Goal: Navigation & Orientation: Find specific page/section

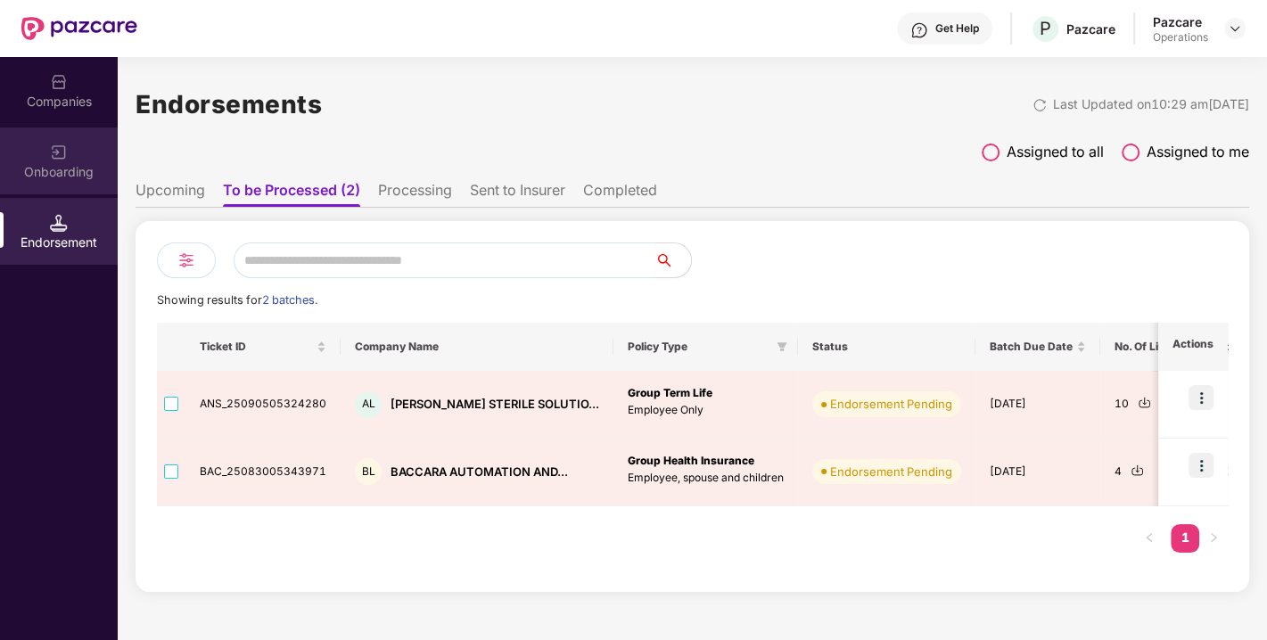
click at [66, 163] on div "Onboarding" at bounding box center [59, 172] width 118 height 18
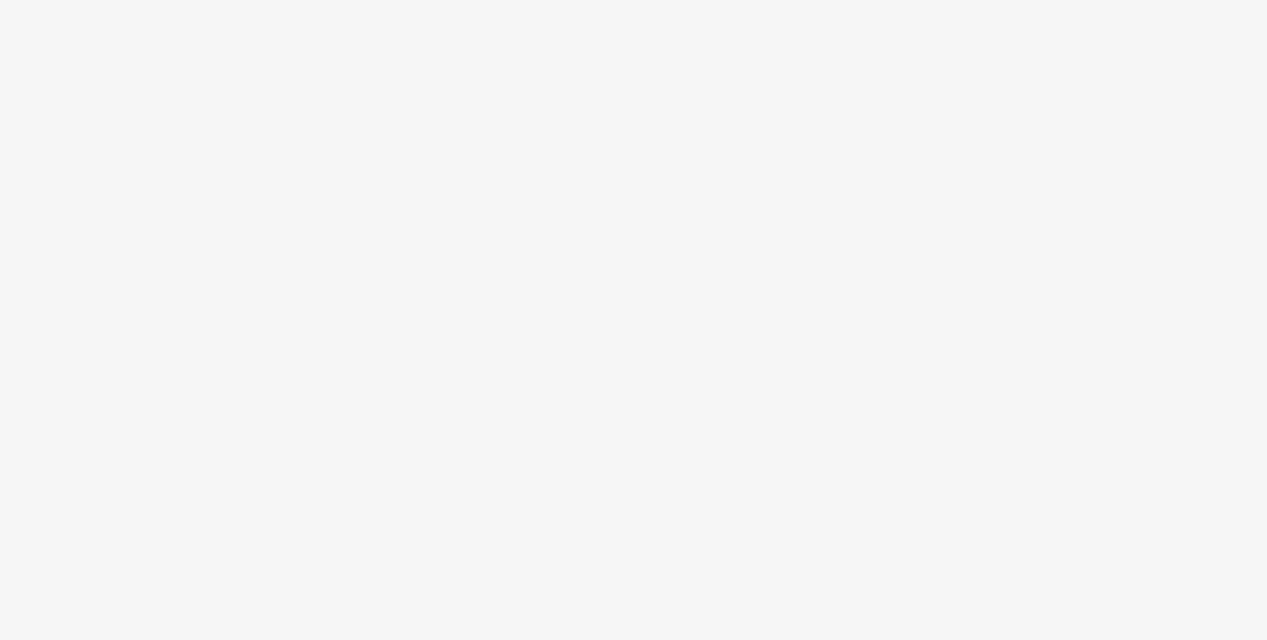
click at [70, 253] on body at bounding box center [633, 320] width 1267 height 640
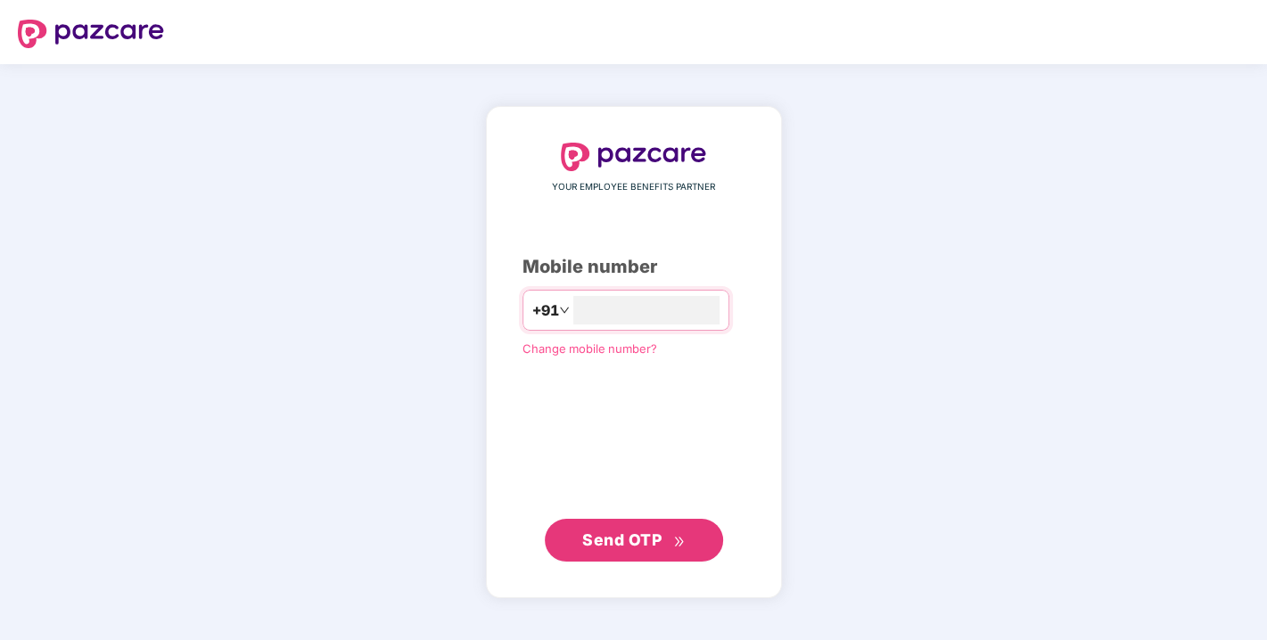
type input "**********"
click at [639, 537] on span "Send OTP" at bounding box center [621, 539] width 79 height 19
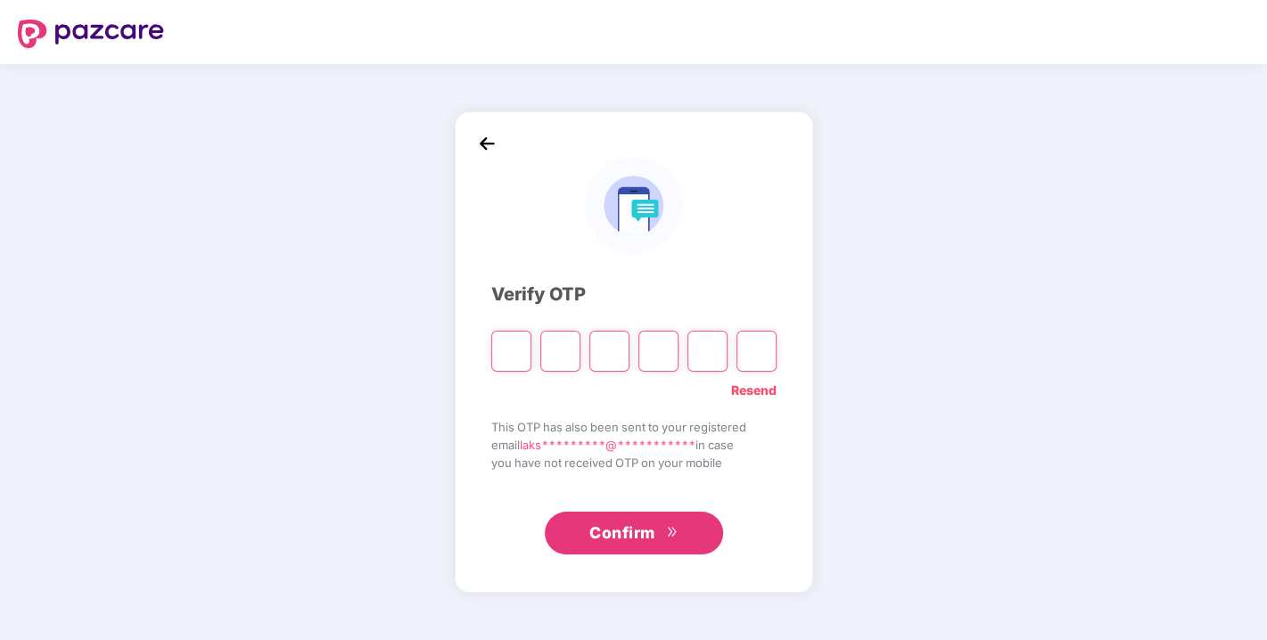
type input "*"
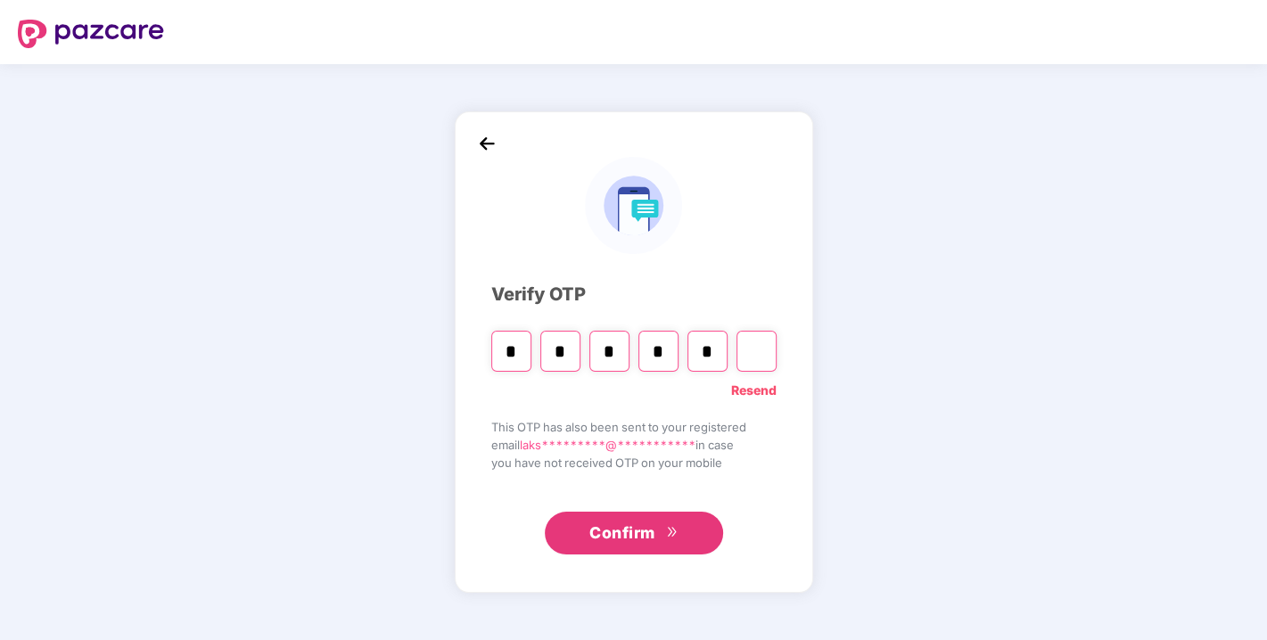
type input "*"
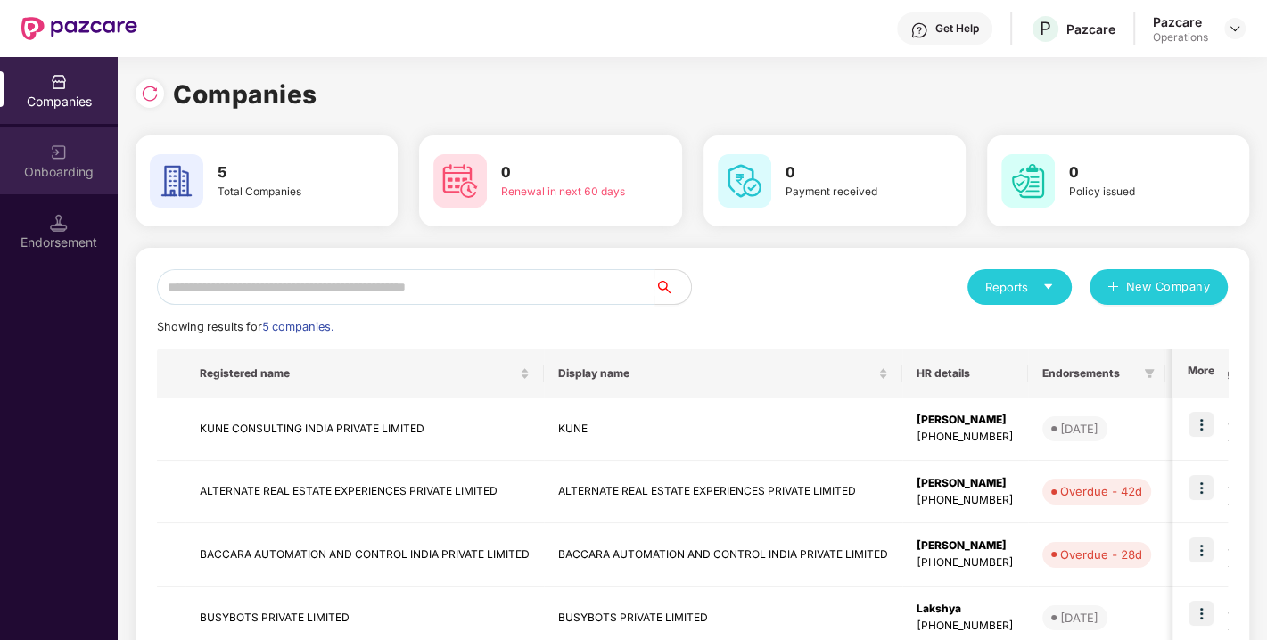
click at [45, 174] on div "Onboarding" at bounding box center [59, 172] width 118 height 18
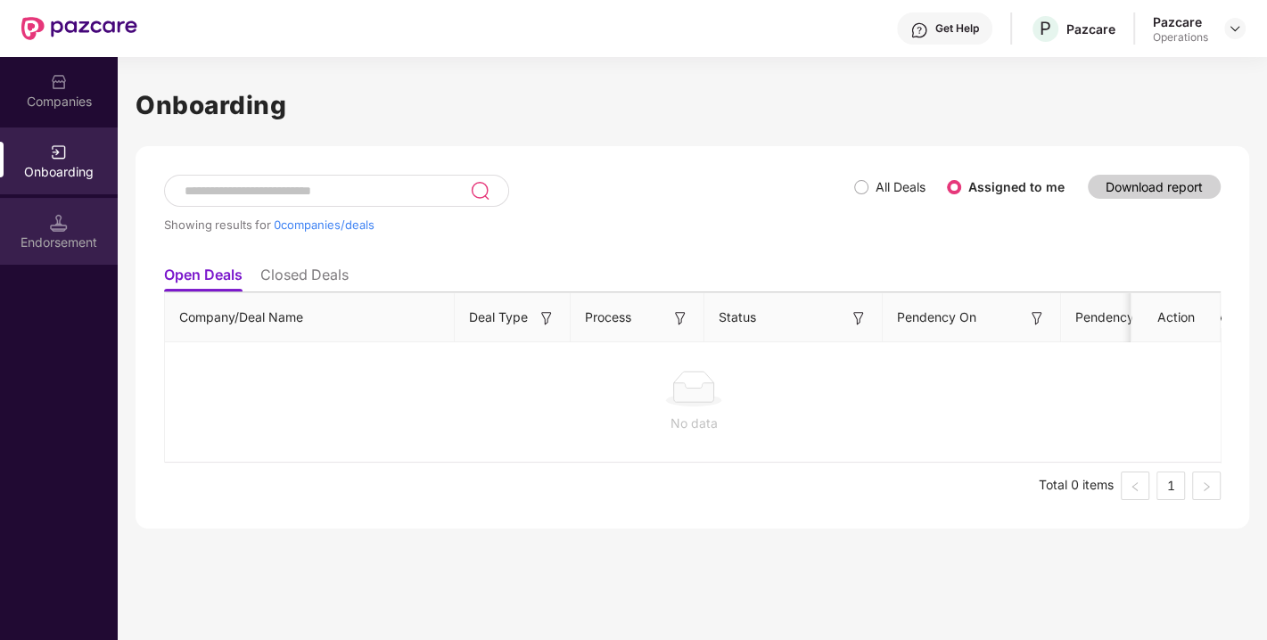
click at [38, 249] on div "Endorsement" at bounding box center [59, 243] width 118 height 18
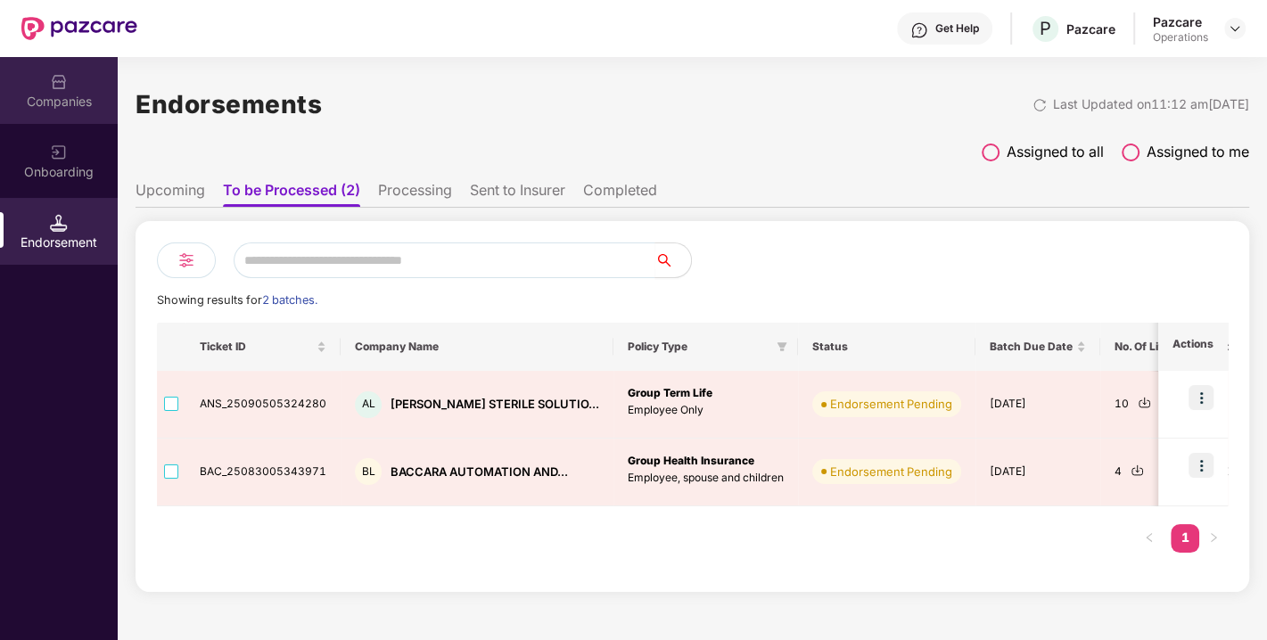
click at [34, 83] on div "Companies" at bounding box center [59, 90] width 118 height 67
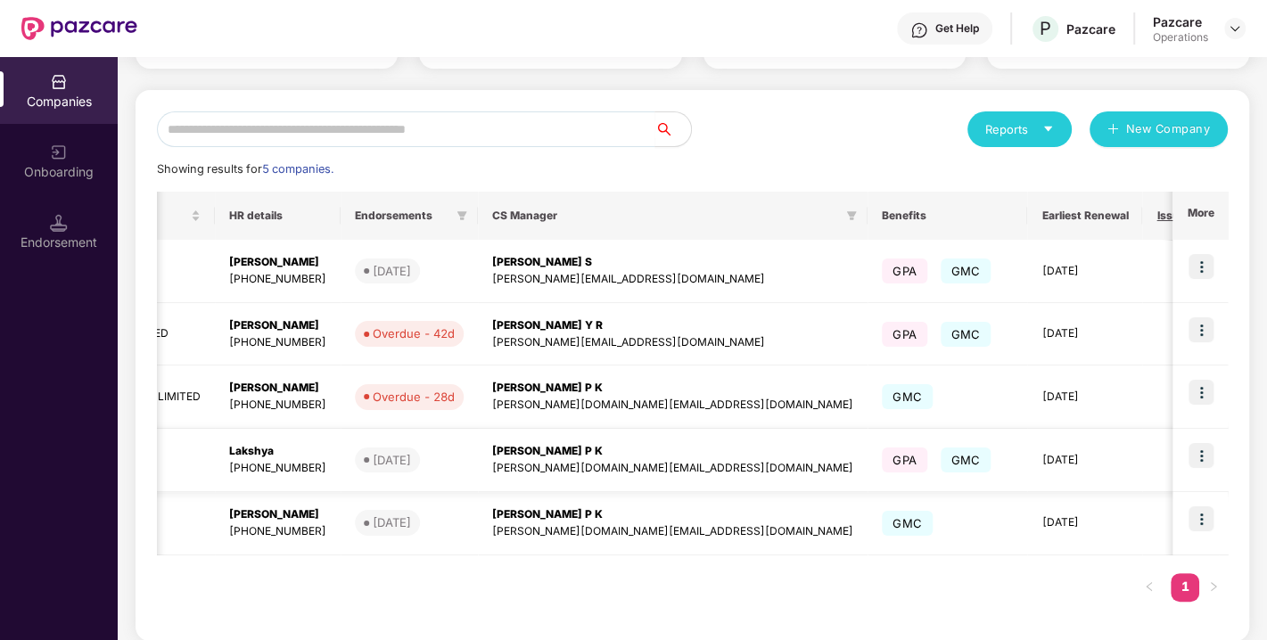
scroll to position [0, 693]
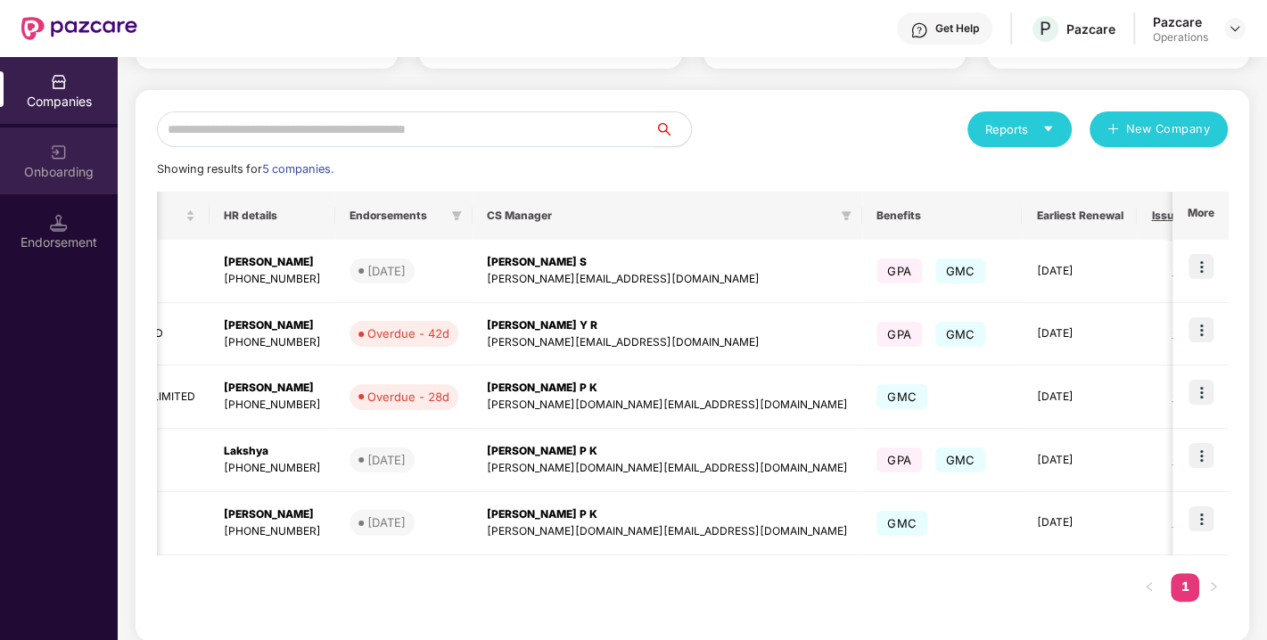
click at [72, 171] on div "Onboarding" at bounding box center [59, 172] width 118 height 18
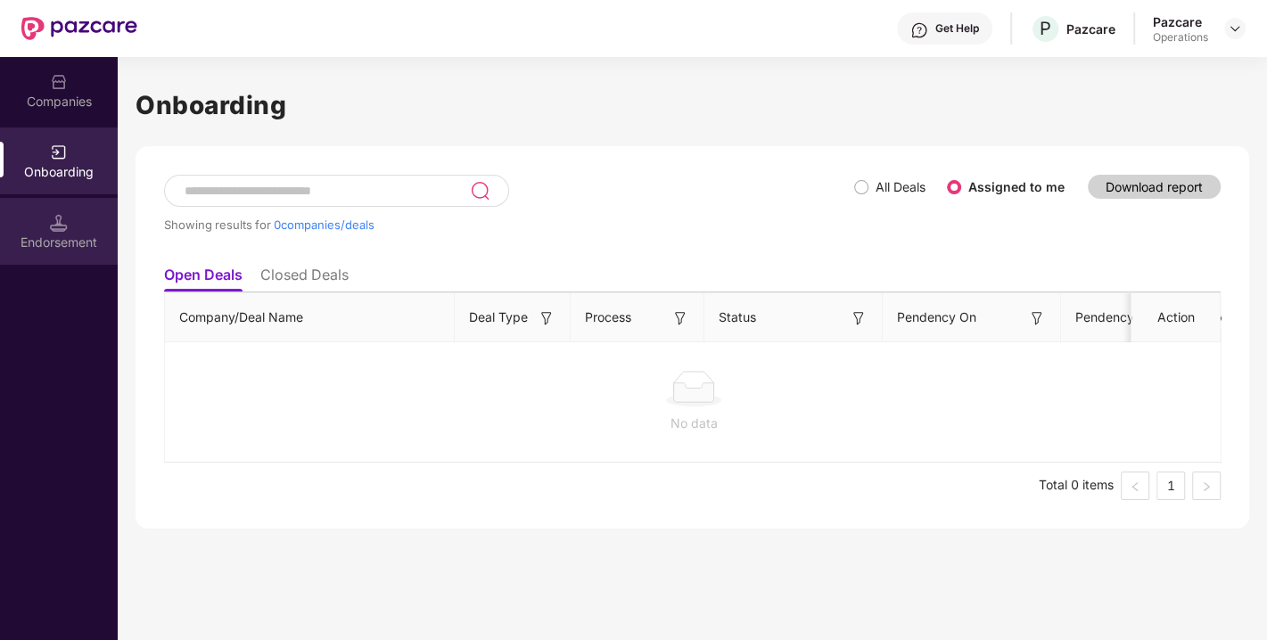
click at [69, 225] on div "Endorsement" at bounding box center [59, 231] width 118 height 67
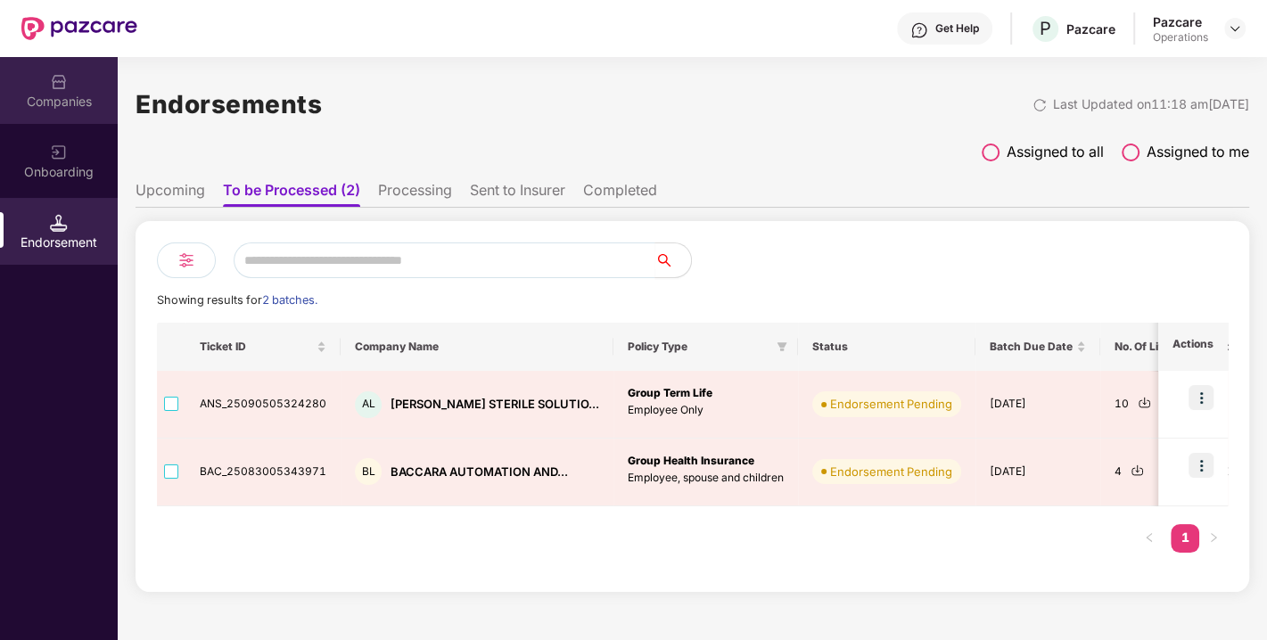
click at [76, 100] on div "Companies" at bounding box center [59, 102] width 118 height 18
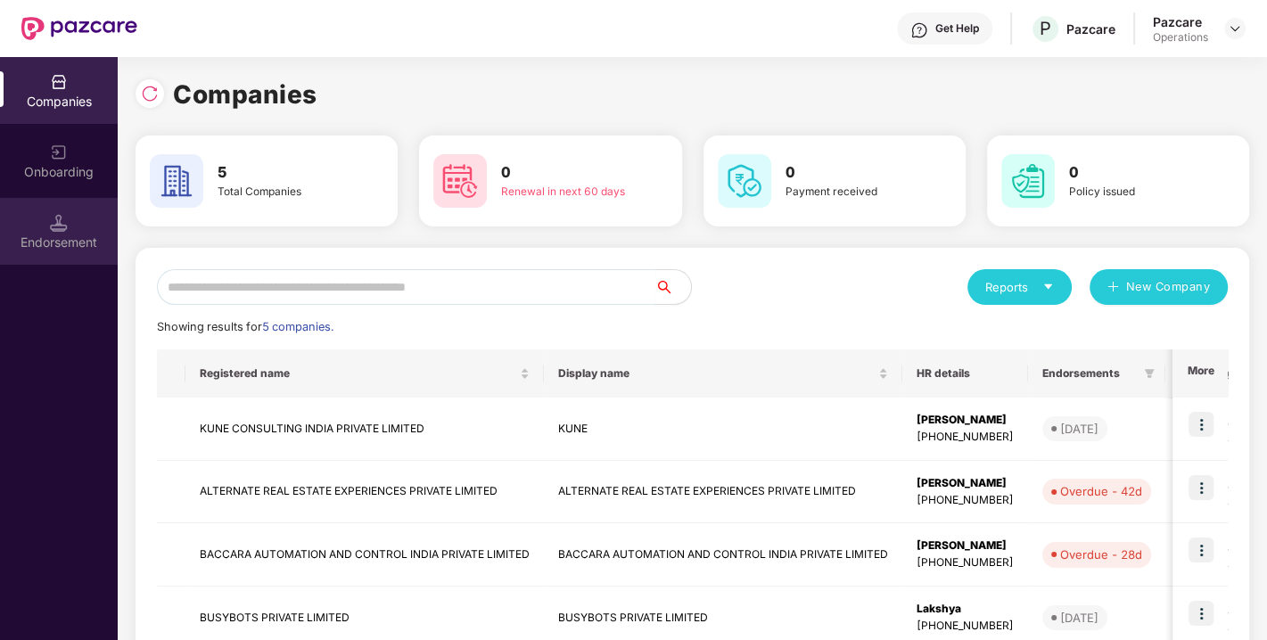
click at [81, 215] on div "Endorsement" at bounding box center [59, 231] width 118 height 67
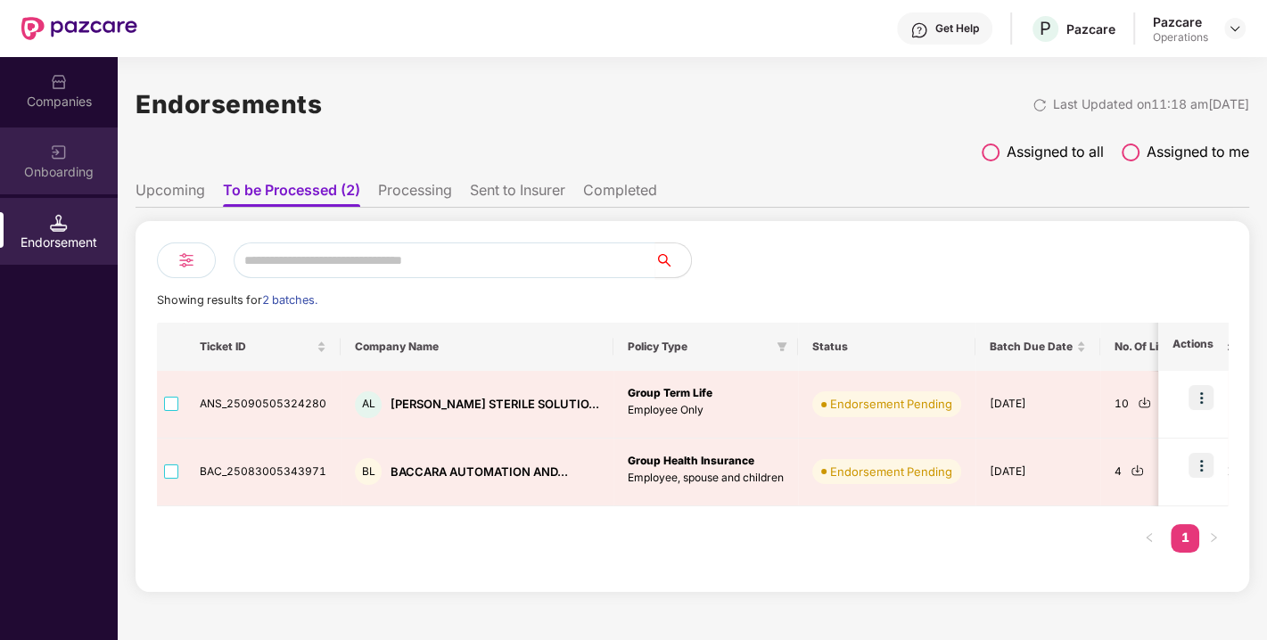
click at [70, 163] on div "Onboarding" at bounding box center [59, 172] width 118 height 18
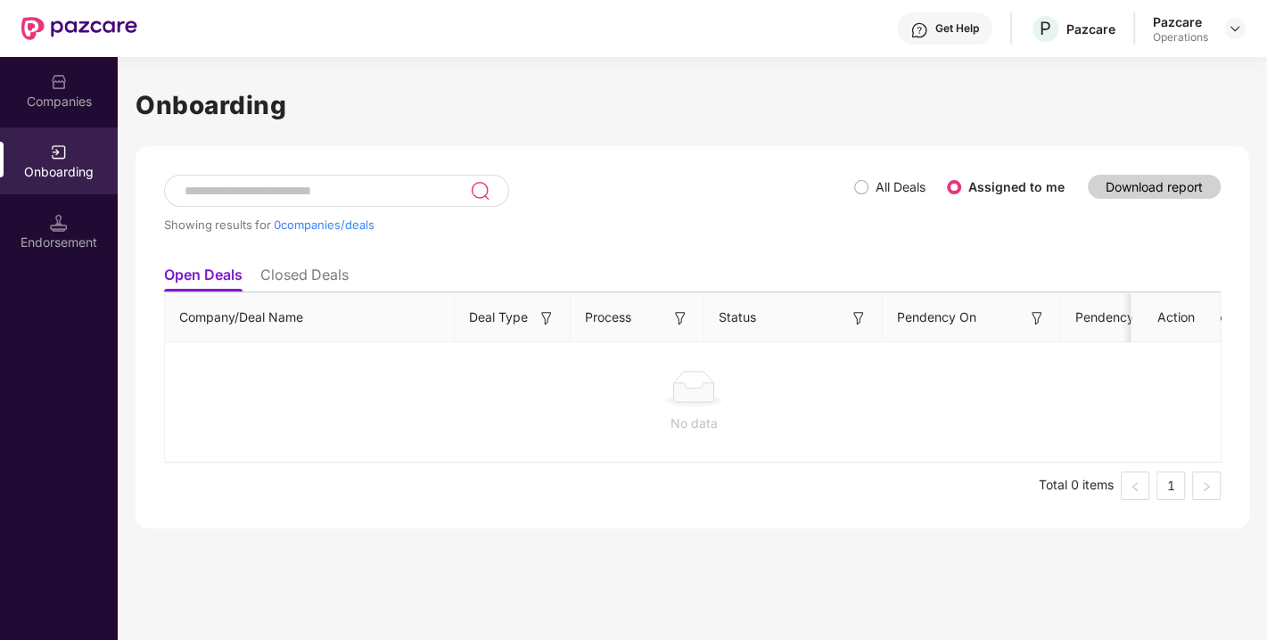
click at [51, 107] on div "Companies" at bounding box center [59, 102] width 118 height 18
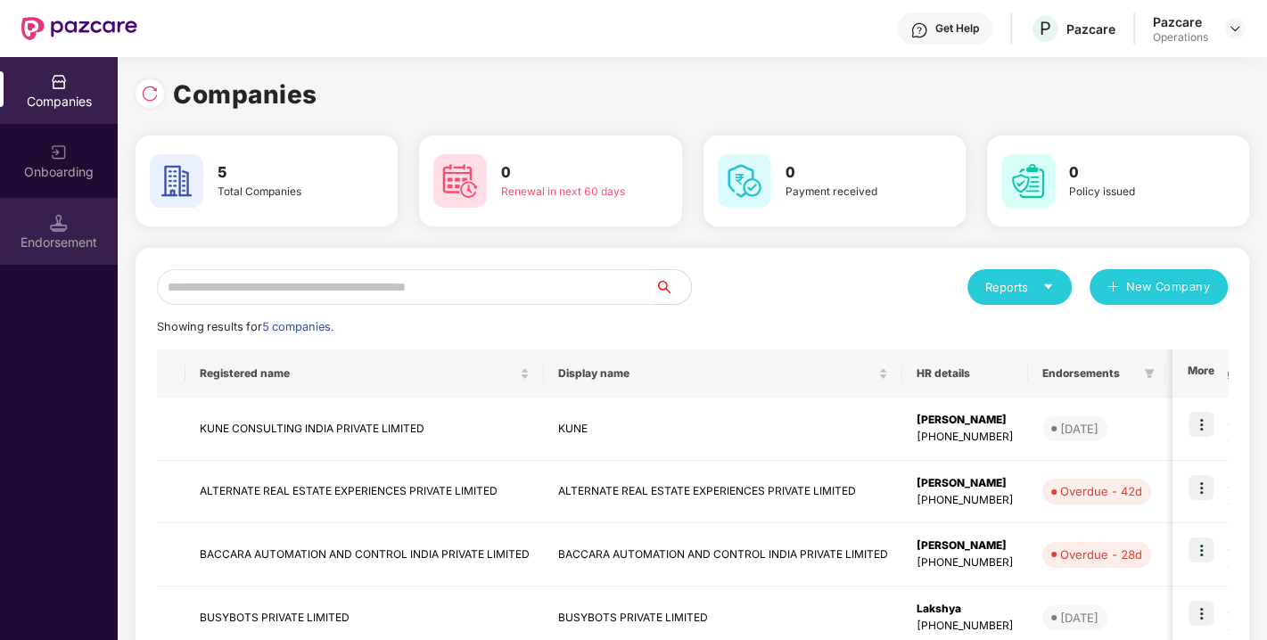
click at [44, 227] on div "Endorsement" at bounding box center [59, 231] width 118 height 67
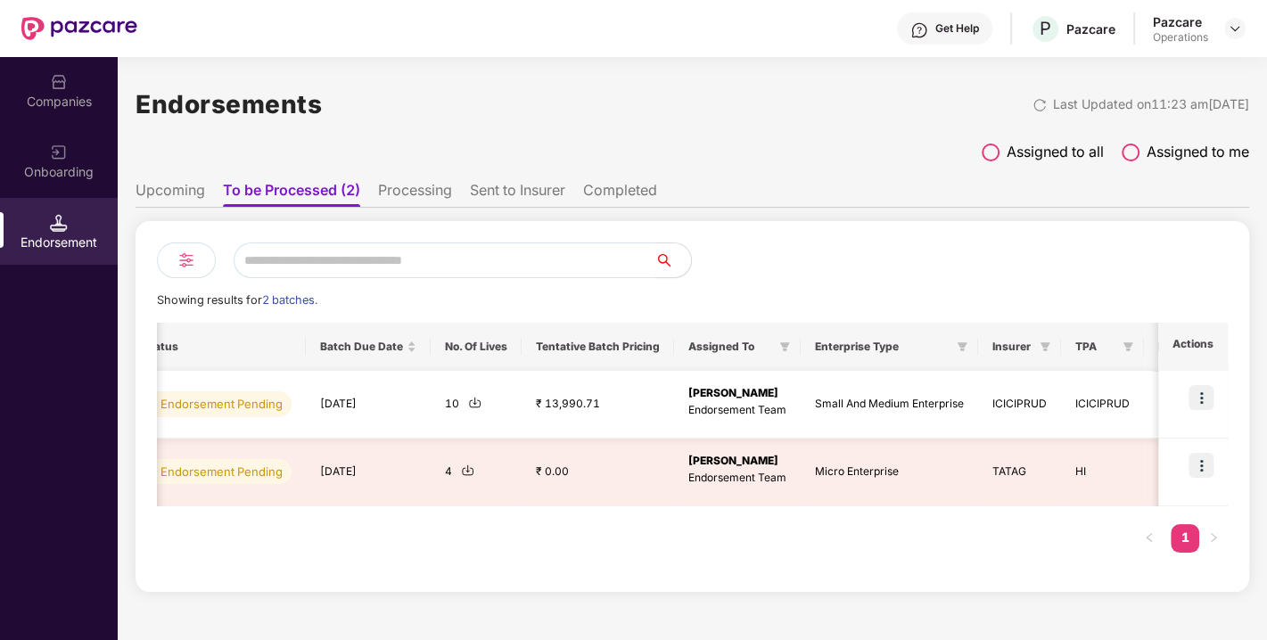
scroll to position [0, 690]
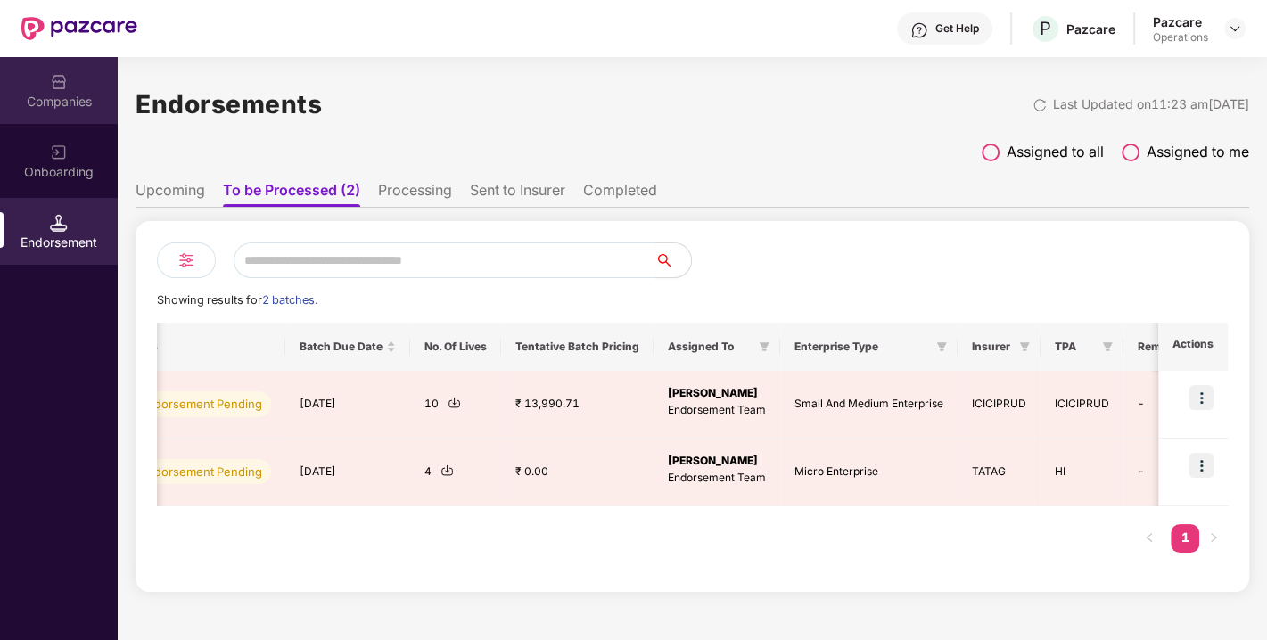
click at [50, 89] on img at bounding box center [59, 82] width 18 height 18
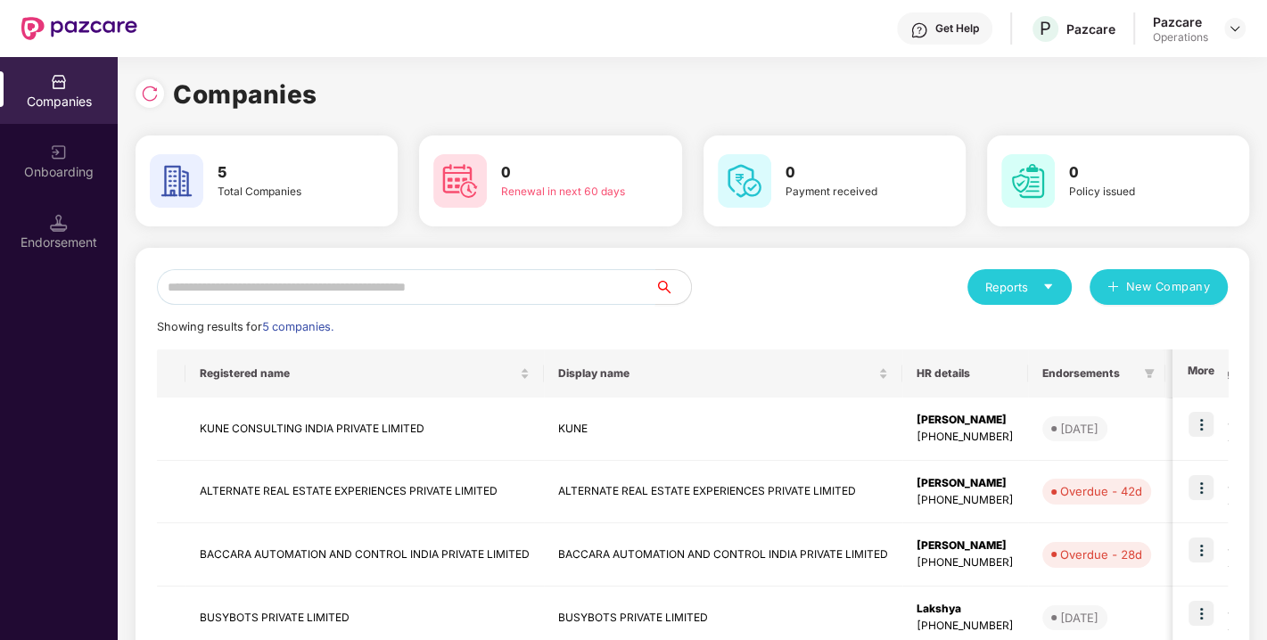
click at [279, 276] on input "text" at bounding box center [406, 287] width 499 height 36
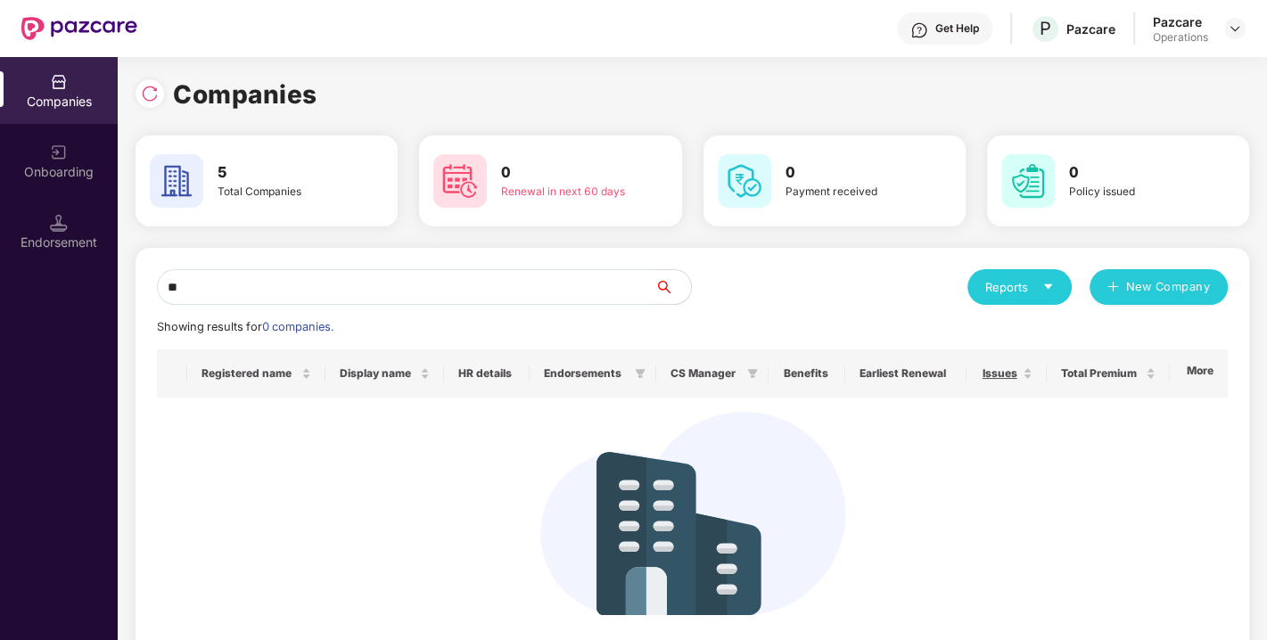
type input "*"
